Goal: Task Accomplishment & Management: Manage account settings

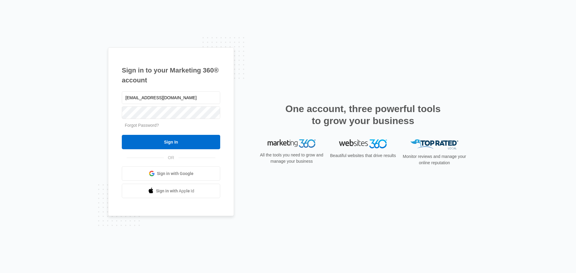
drag, startPoint x: 131, startPoint y: 98, endPoint x: 82, endPoint y: 99, distance: 49.8
click at [82, 99] on div "Sign in to your Marketing 360® account [EMAIL_ADDRESS][DOMAIN_NAME] Forgot Pass…" at bounding box center [288, 136] width 576 height 273
type input "[PERSON_NAME][EMAIL_ADDRESS][PERSON_NAME][DOMAIN_NAME]"
click at [122, 135] on input "Sign In" at bounding box center [171, 142] width 98 height 14
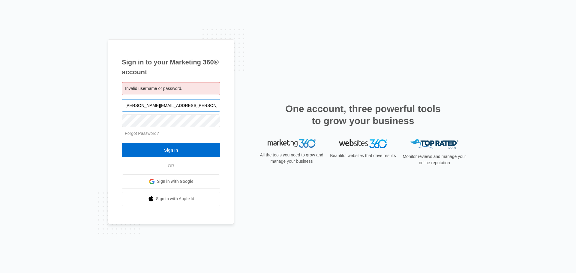
click at [141, 106] on input "[PERSON_NAME][EMAIL_ADDRESS][PERSON_NAME][DOMAIN_NAME]" at bounding box center [171, 105] width 98 height 13
click at [147, 106] on input "[PERSON_NAME][EMAIL_ADDRESS][PERSON_NAME][DOMAIN_NAME]" at bounding box center [171, 105] width 98 height 13
type input "[PERSON_NAME][EMAIL_ADDRESS][DOMAIN_NAME]"
click at [122, 143] on input "Sign In" at bounding box center [171, 150] width 98 height 14
